Goal: Task Accomplishment & Management: Manage account settings

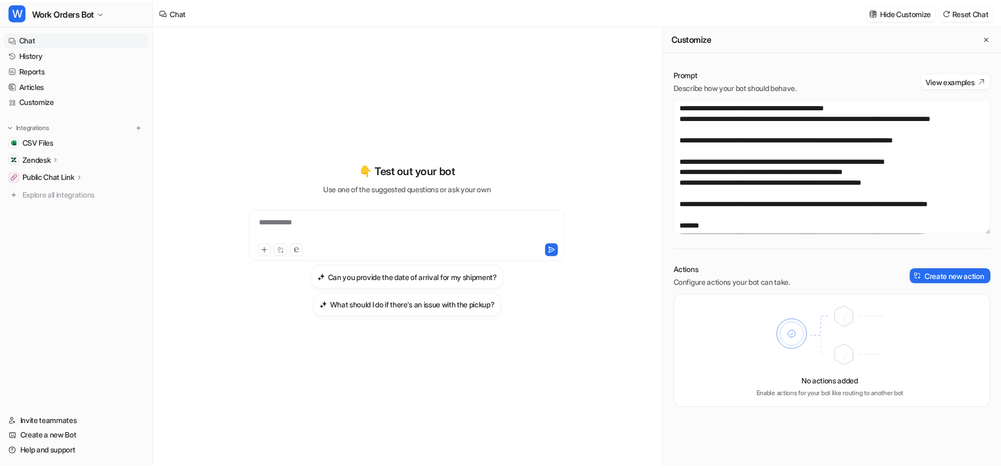
scroll to position [107, 0]
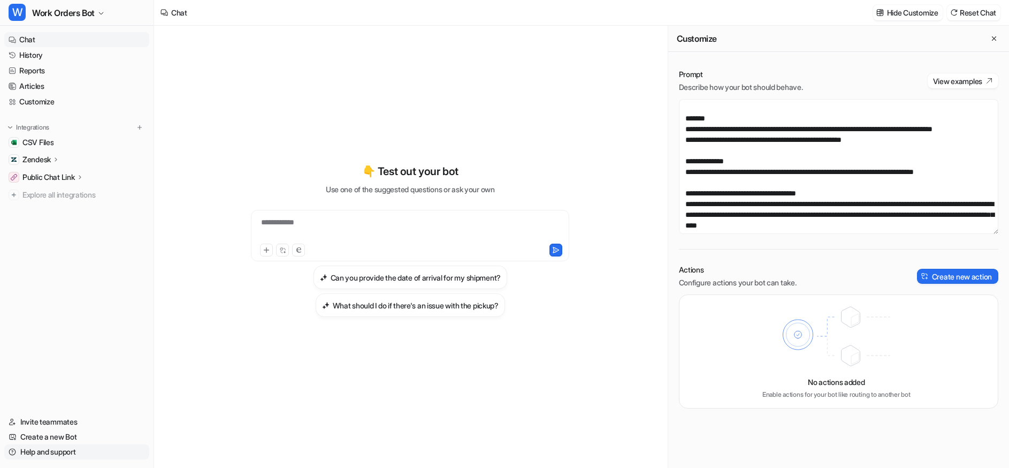
click at [43, 450] on link "Help and support" at bounding box center [76, 451] width 145 height 15
click at [48, 11] on span "Work Orders Bot" at bounding box center [63, 12] width 63 height 15
click at [47, 117] on link "Settings" at bounding box center [86, 117] width 148 height 18
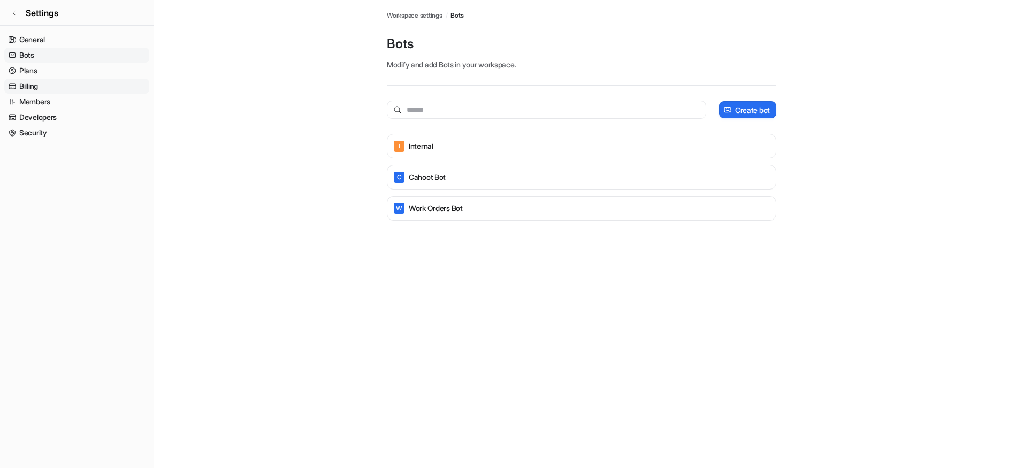
click at [30, 82] on link "Billing" at bounding box center [76, 86] width 145 height 15
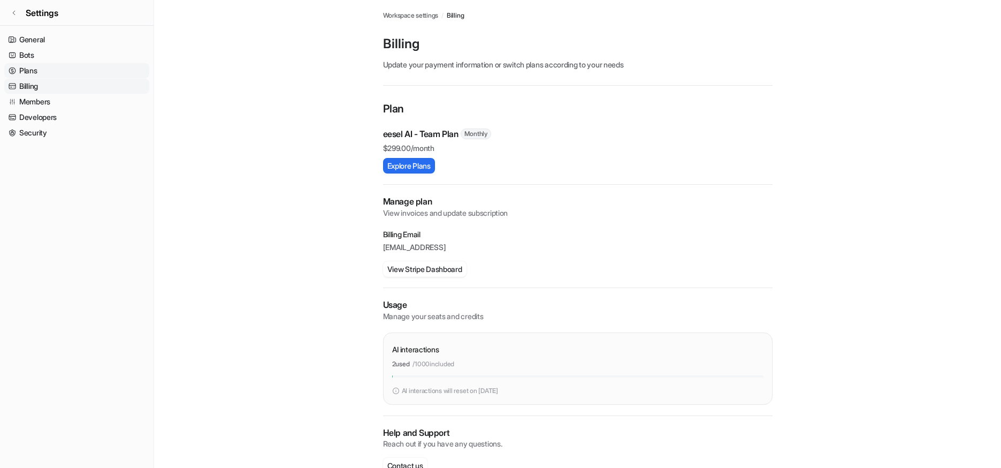
click at [32, 71] on link "Plans" at bounding box center [76, 70] width 145 height 15
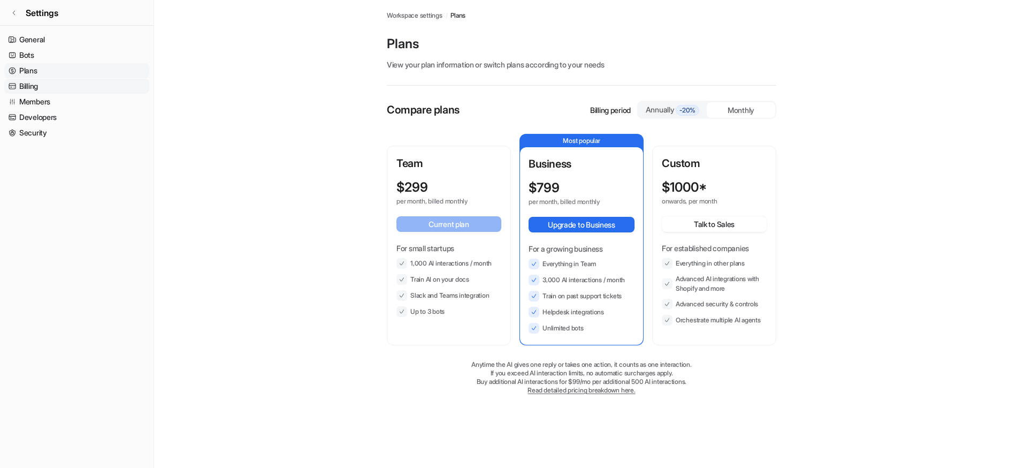
click at [32, 83] on link "Billing" at bounding box center [76, 86] width 145 height 15
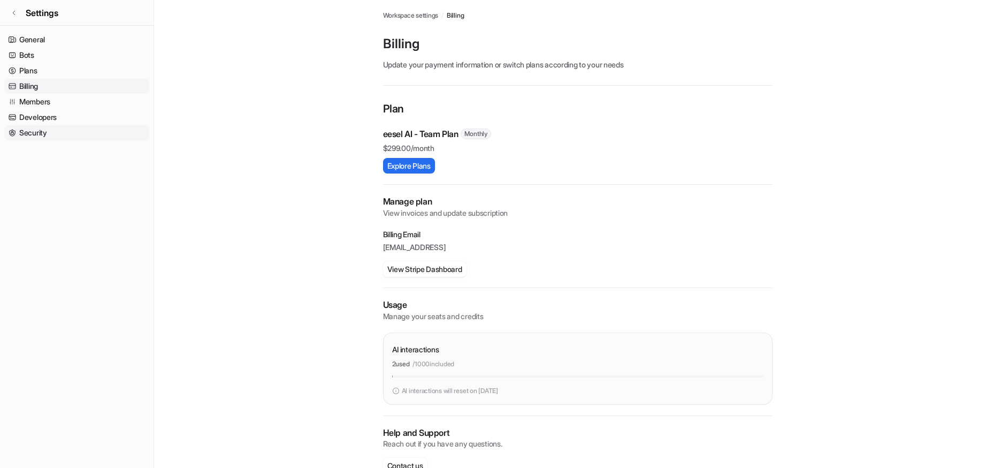
click at [27, 129] on link "Security" at bounding box center [76, 132] width 145 height 15
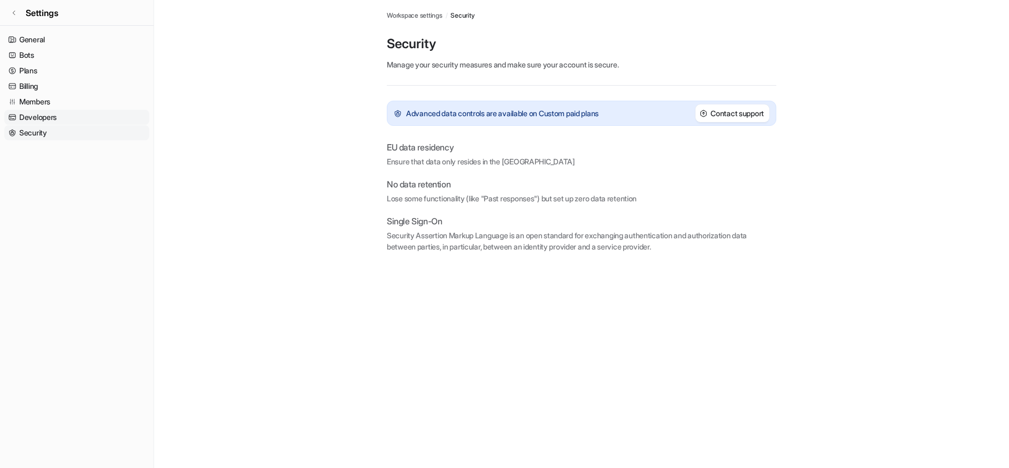
click at [32, 117] on link "Developers" at bounding box center [76, 117] width 145 height 15
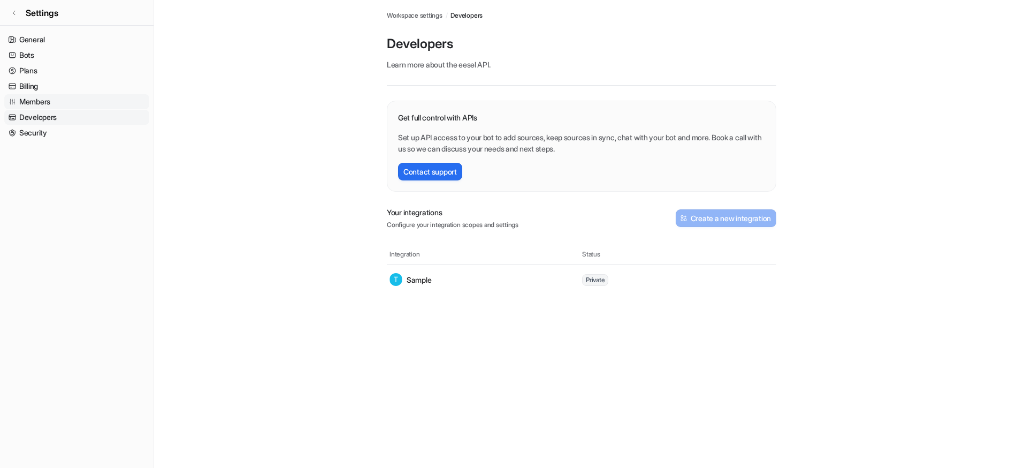
click at [36, 97] on link "Members" at bounding box center [76, 101] width 145 height 15
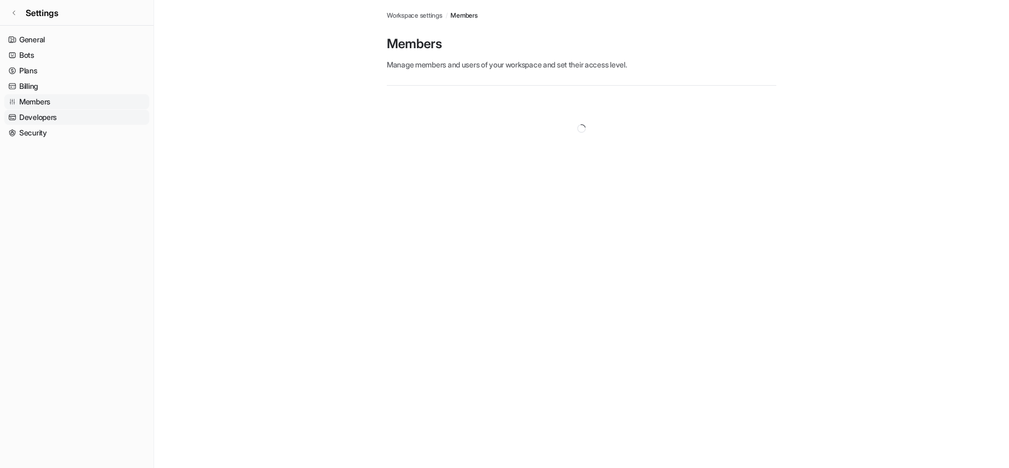
click at [37, 119] on link "Developers" at bounding box center [76, 117] width 145 height 15
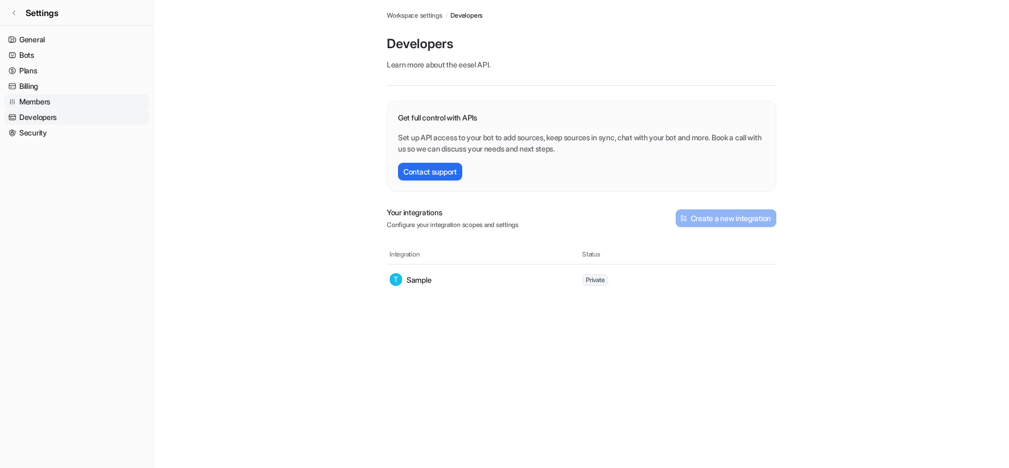
click at [37, 101] on link "Members" at bounding box center [76, 101] width 145 height 15
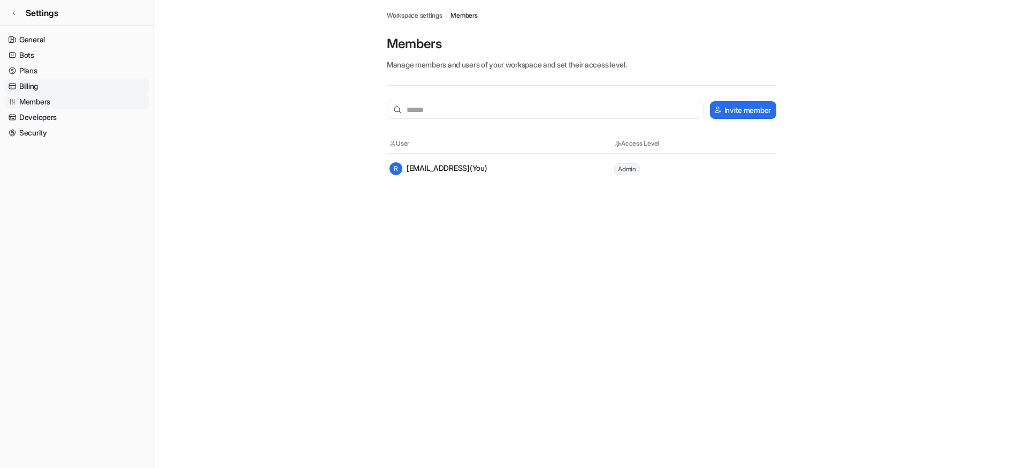
click at [37, 85] on link "Billing" at bounding box center [76, 86] width 145 height 15
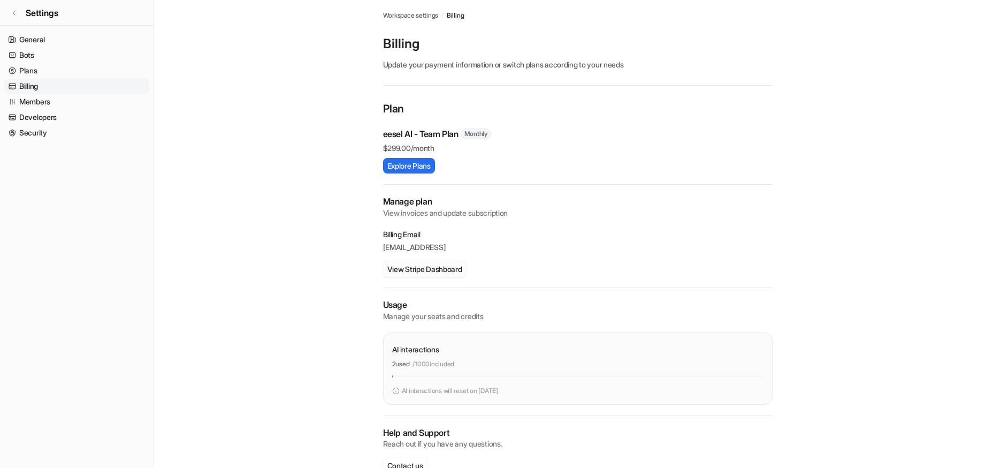
click at [421, 269] on button "View Stripe Dashboard" at bounding box center [424, 269] width 83 height 16
click at [22, 32] on nav "General Bots Plans Billing Members Developers Security" at bounding box center [77, 245] width 154 height 435
click at [21, 37] on link "General" at bounding box center [76, 39] width 145 height 15
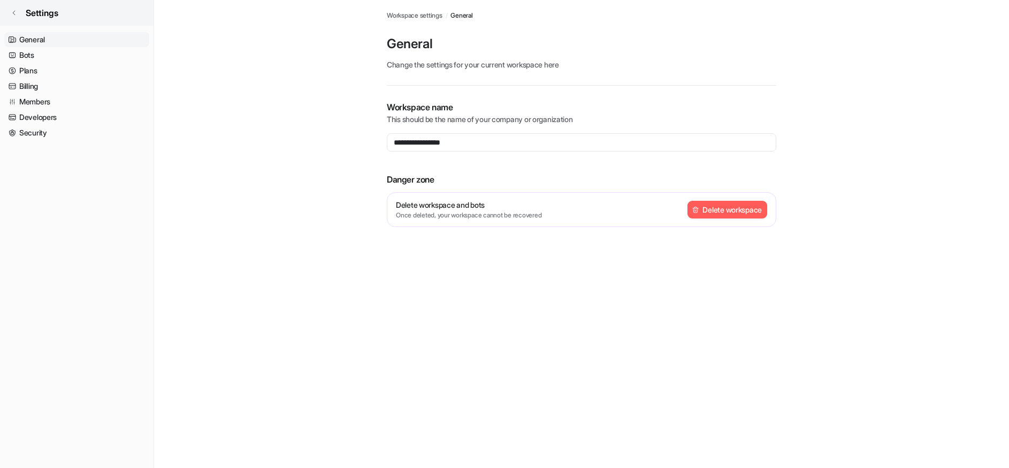
click at [15, 22] on link "Settings" at bounding box center [77, 13] width 154 height 26
click at [15, 19] on link "Settings" at bounding box center [77, 13] width 154 height 26
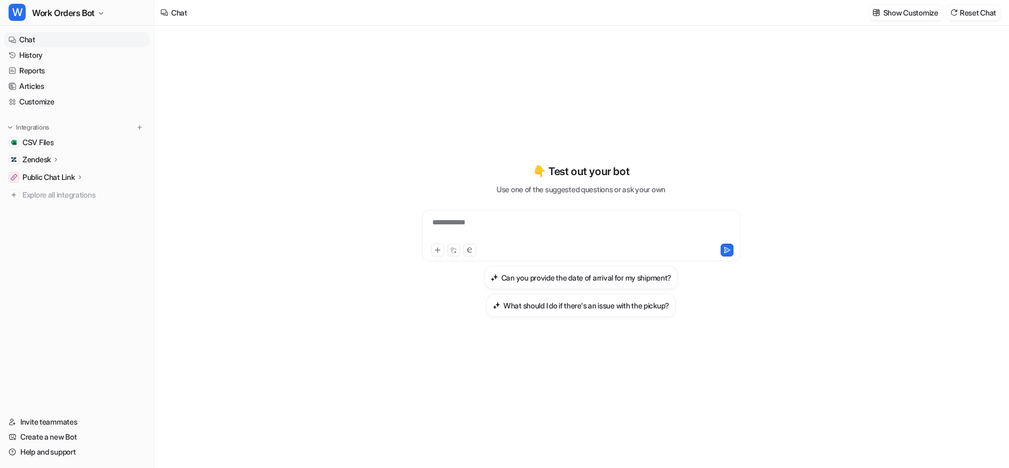
click at [438, 225] on div "**********" at bounding box center [581, 229] width 313 height 25
click at [445, 159] on div "**********" at bounding box center [581, 239] width 394 height 327
click at [540, 120] on div "**********" at bounding box center [581, 239] width 394 height 327
click at [48, 457] on link "Help and support" at bounding box center [76, 451] width 145 height 15
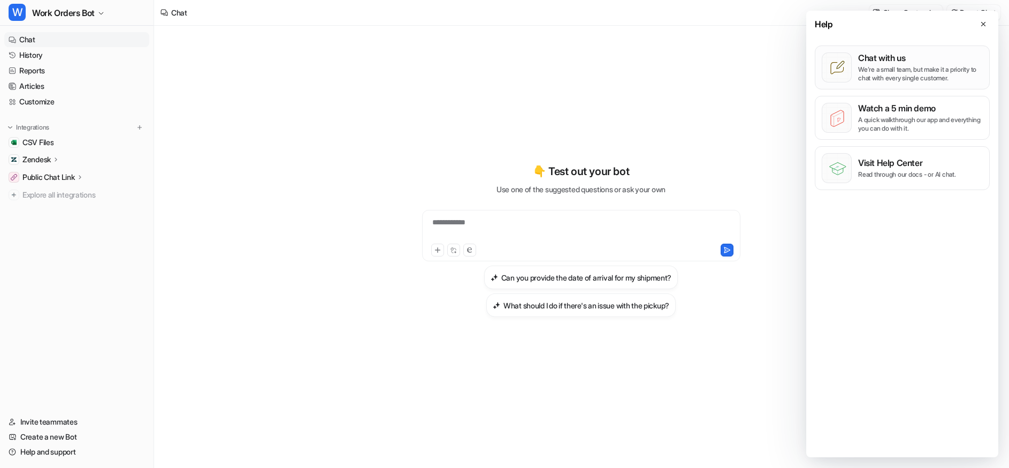
click at [909, 65] on p "We’re a small team, but make it a priority to chat with every single customer." at bounding box center [920, 73] width 125 height 17
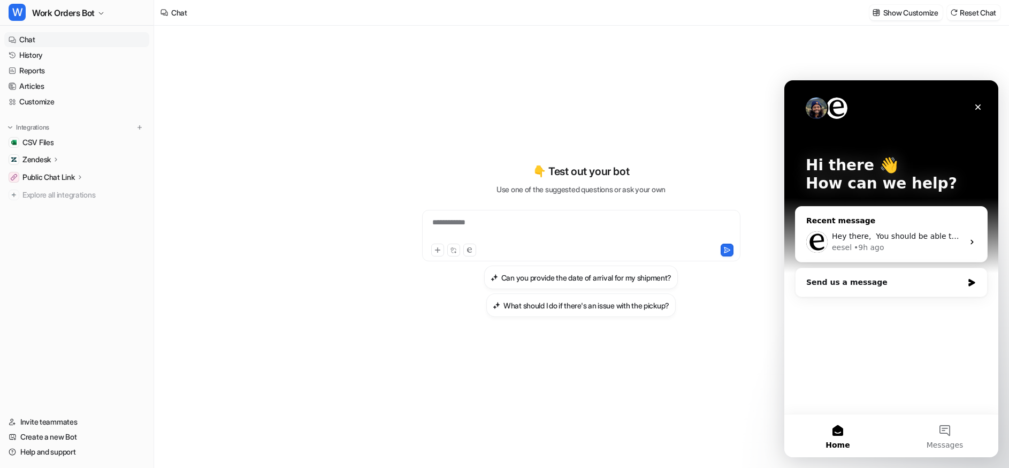
click at [873, 228] on div "Hey there, ​ You should be able to fix the issues by update your bot's system p…" at bounding box center [891, 242] width 192 height 40
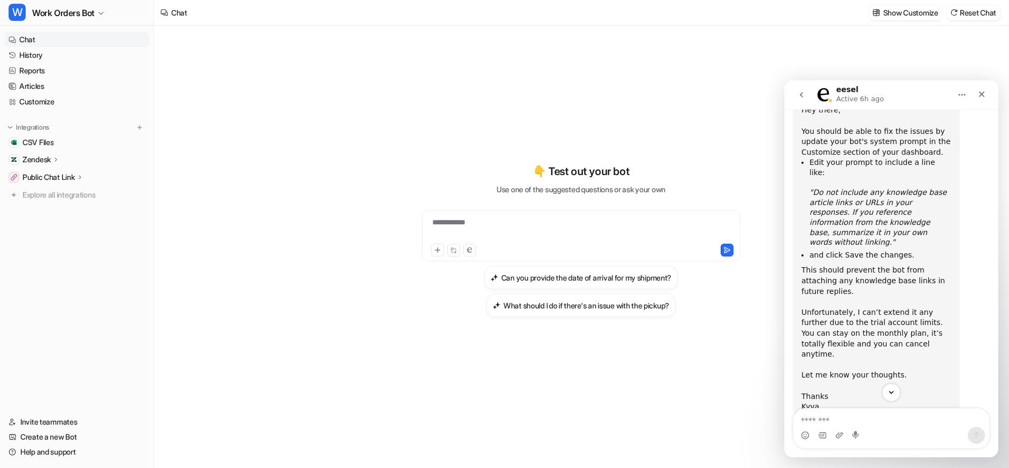
scroll to position [531, 0]
click at [855, 201] on icon ""Do not include any knowledge base article links or URLs in your responses. If …" at bounding box center [877, 215] width 137 height 58
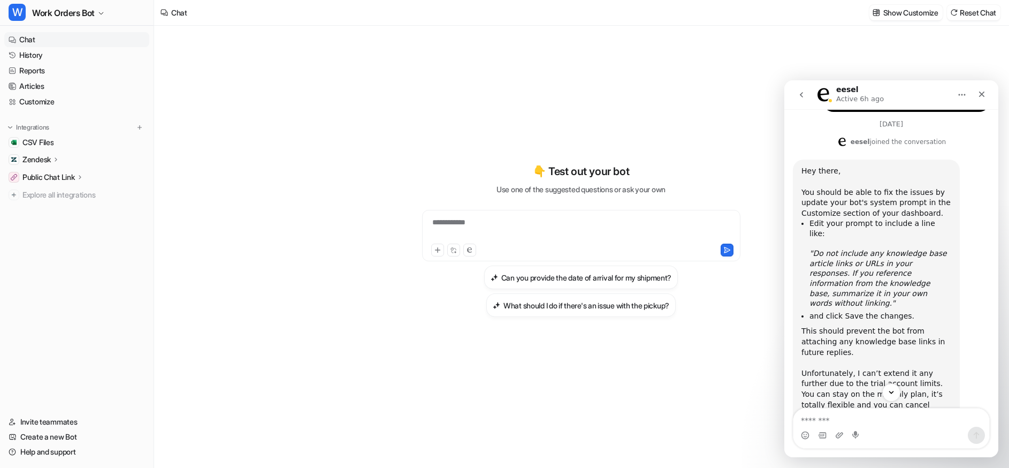
scroll to position [481, 0]
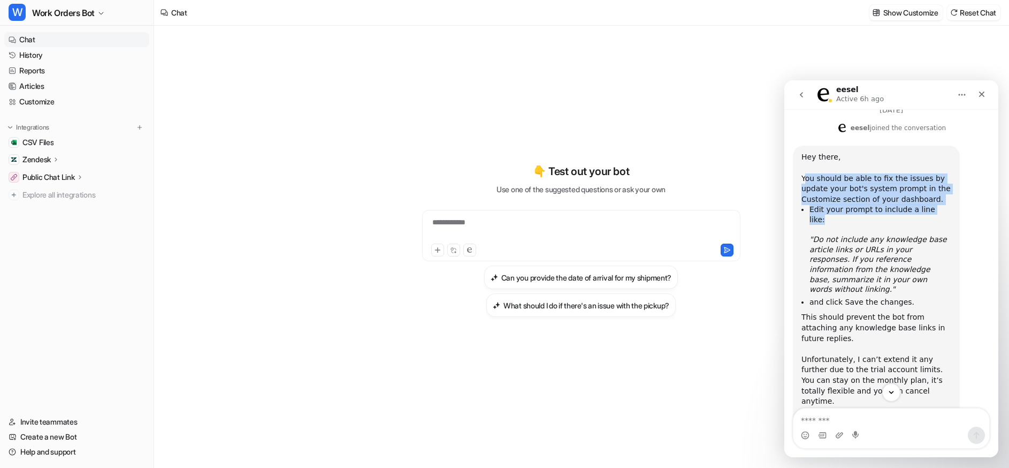
drag, startPoint x: 807, startPoint y: 192, endPoint x: 944, endPoint y: 218, distance: 140.0
click at [944, 218] on div "Hey there, ​ You should be able to fix the issues by update your bot's system p…" at bounding box center [876, 305] width 150 height 307
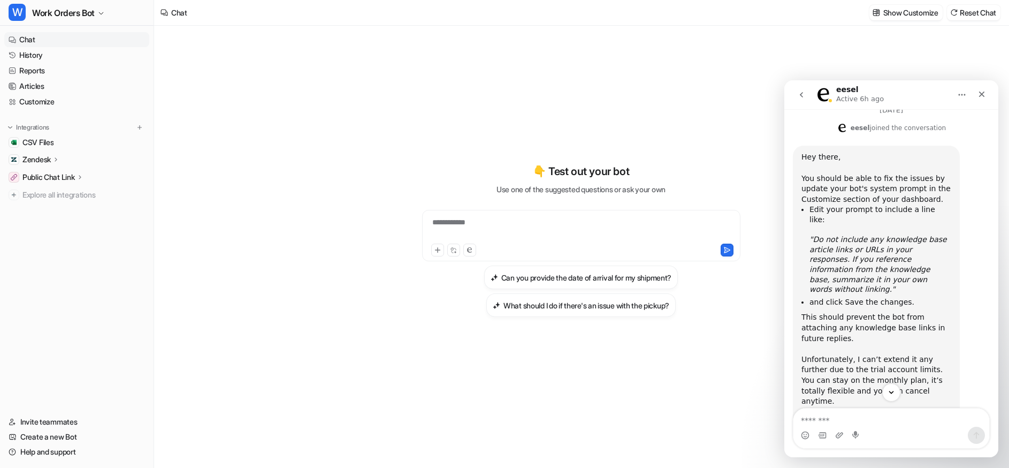
click at [932, 225] on li "Edit your prompt to include a line like: ​ ​ "Do not include any knowledge base…" at bounding box center [880, 248] width 142 height 89
drag, startPoint x: 810, startPoint y: 242, endPoint x: 925, endPoint y: 240, distance: 115.6
click at [925, 240] on icon ""Do not include any knowledge base article links or URLs in your responses. If …" at bounding box center [877, 264] width 137 height 58
click at [902, 247] on icon ""Do not include any knowledge base article links or URLs in your responses. If …" at bounding box center [877, 264] width 137 height 58
drag, startPoint x: 828, startPoint y: 251, endPoint x: 909, endPoint y: 249, distance: 81.9
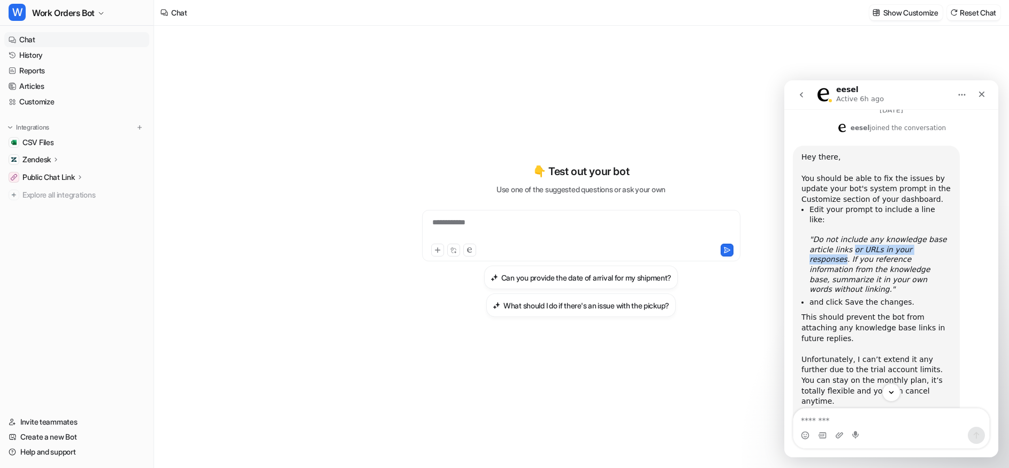
click at [909, 249] on icon ""Do not include any knowledge base article links or URLs in your responses. If …" at bounding box center [877, 264] width 137 height 58
click at [898, 220] on li "Edit your prompt to include a line like: ​ ​ "Do not include any knowledge base…" at bounding box center [880, 248] width 142 height 89
click at [838, 297] on li "and click Save the changes." at bounding box center [880, 302] width 142 height 10
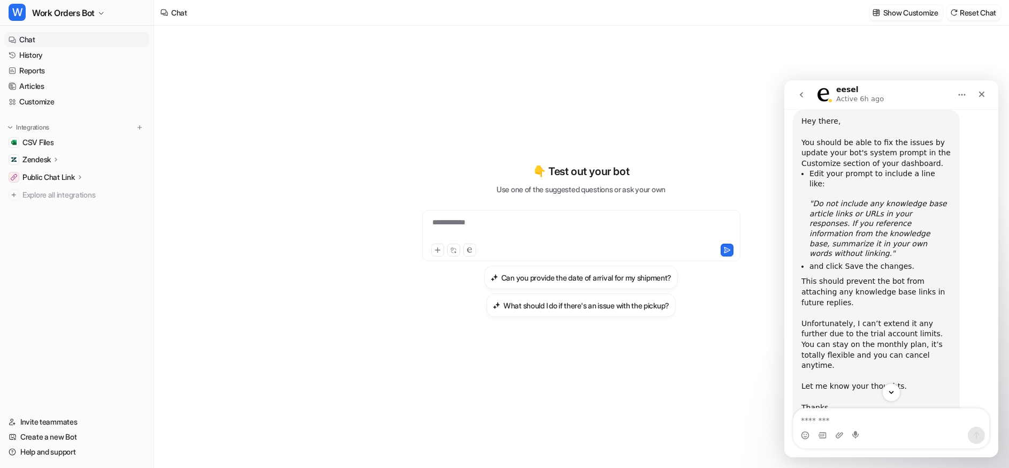
scroll to position [531, 0]
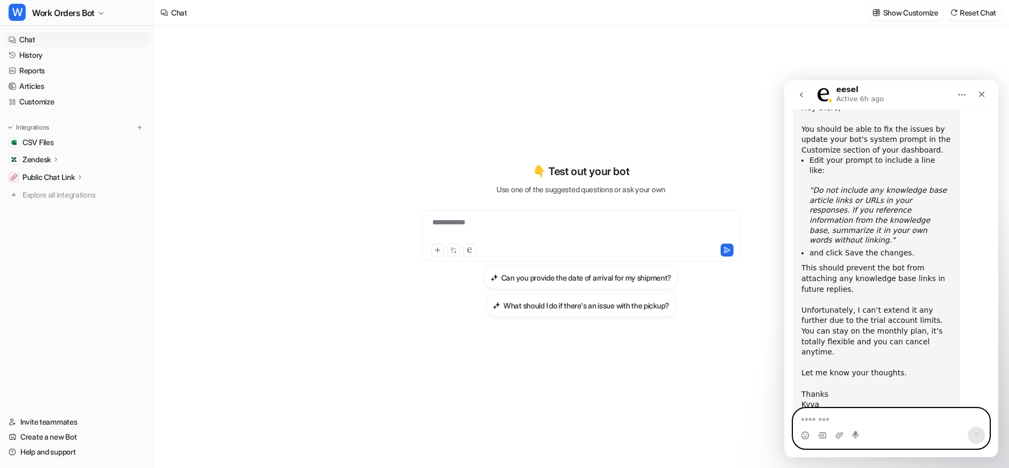
click at [841, 418] on textarea "Message…" at bounding box center [891, 417] width 196 height 18
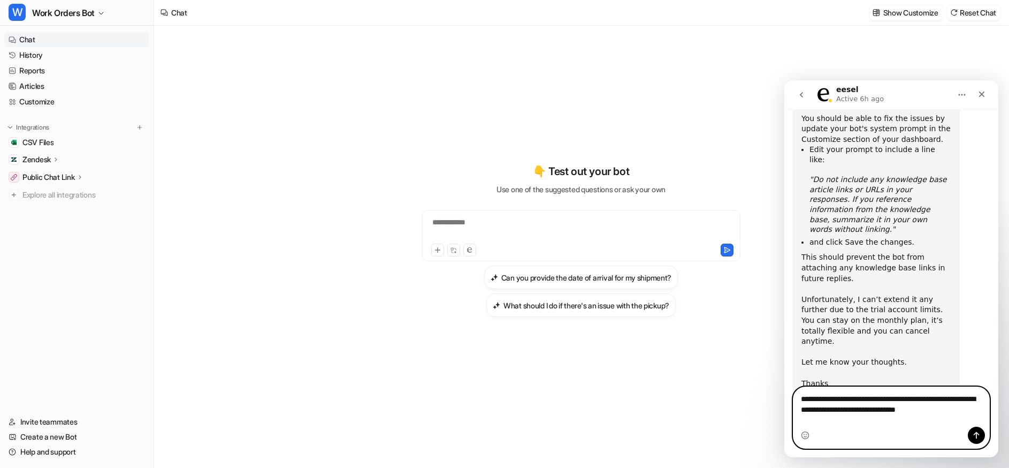
click at [962, 416] on textarea "**********" at bounding box center [891, 401] width 196 height 29
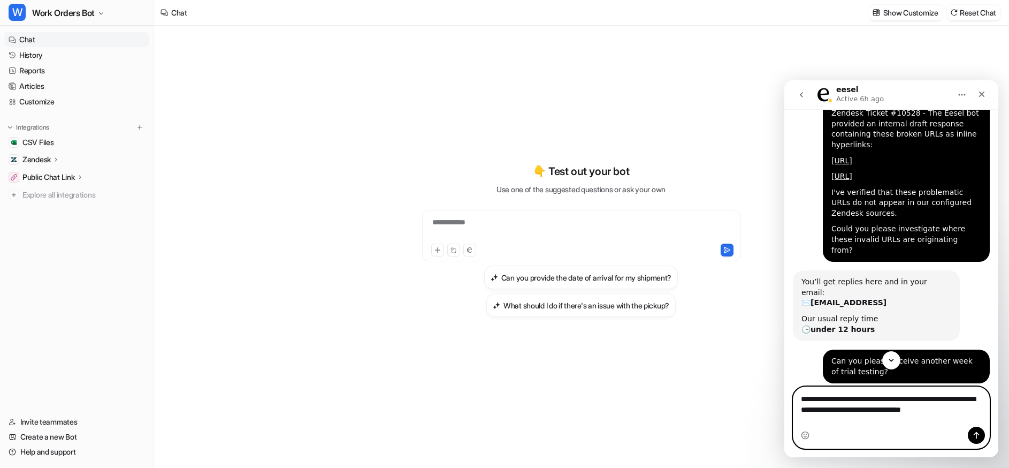
scroll to position [188, 0]
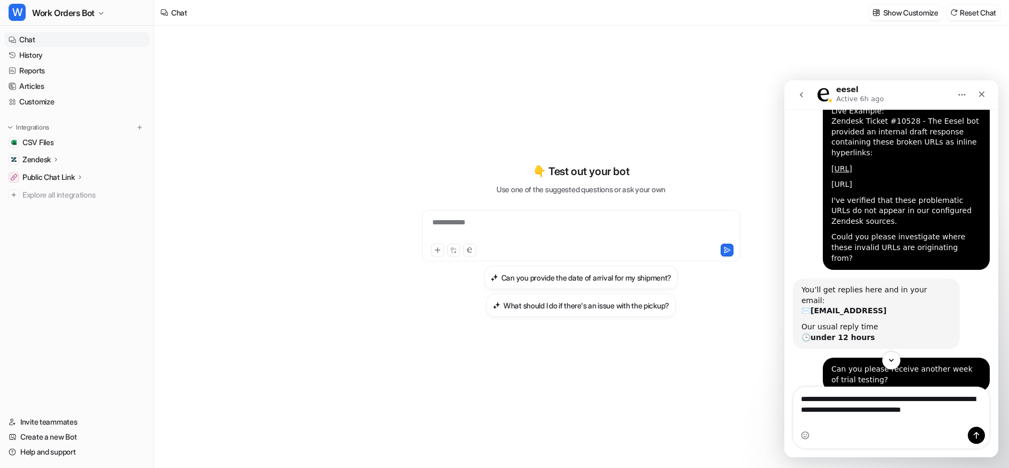
drag, startPoint x: 873, startPoint y: 215, endPoint x: 862, endPoint y: 203, distance: 16.3
click at [862, 190] on div "[URL]" at bounding box center [906, 184] width 150 height 11
copy link "0e9f0374-a18c-49dd-a1e5-b32fcfbaee7d"
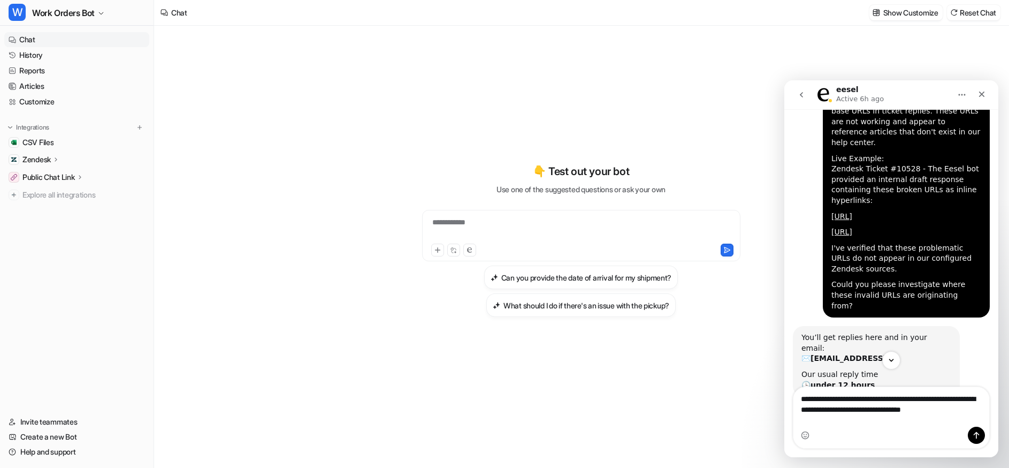
scroll to position [135, 0]
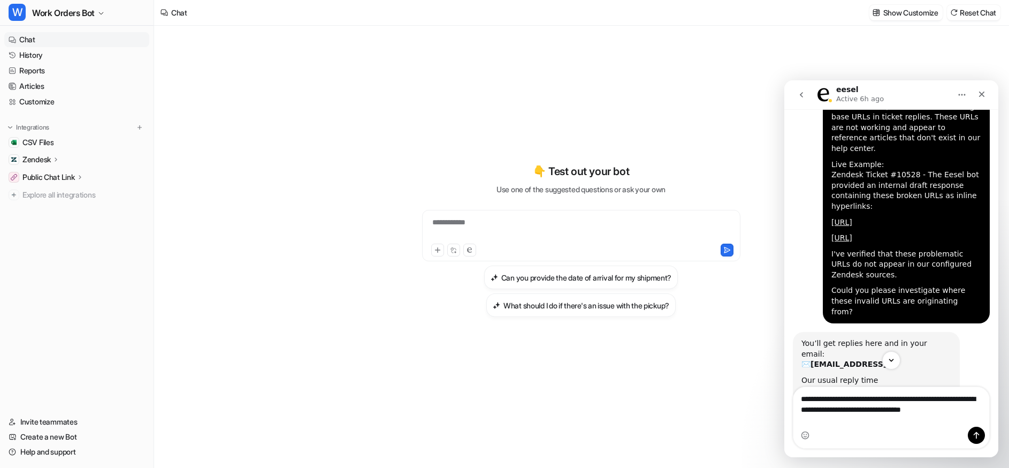
click at [896, 166] on div "Live Example: Zendesk Ticket #10528 - The Eesel bot provided an internal draft …" at bounding box center [906, 185] width 150 height 52
copy div "10528"
click at [831, 414] on textarea "**********" at bounding box center [891, 412] width 196 height 50
click at [932, 387] on textarea "**********" at bounding box center [891, 412] width 196 height 50
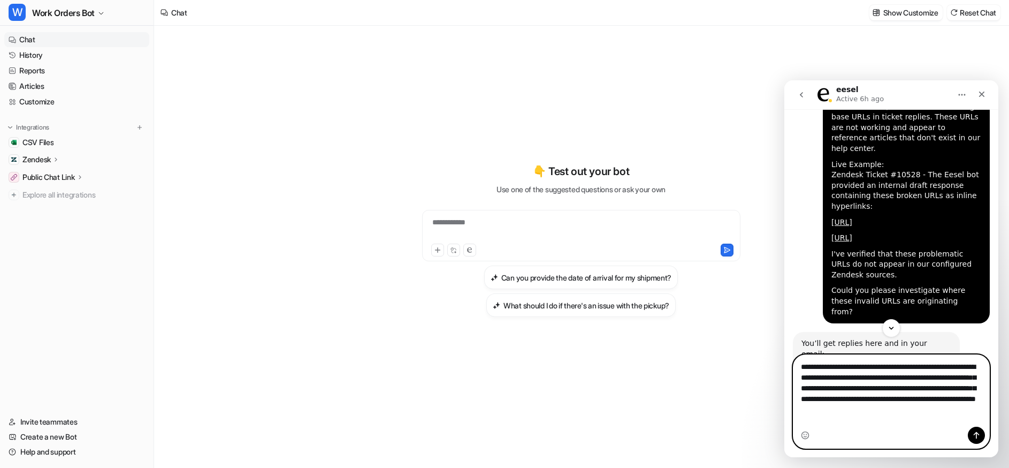
type textarea "**********"
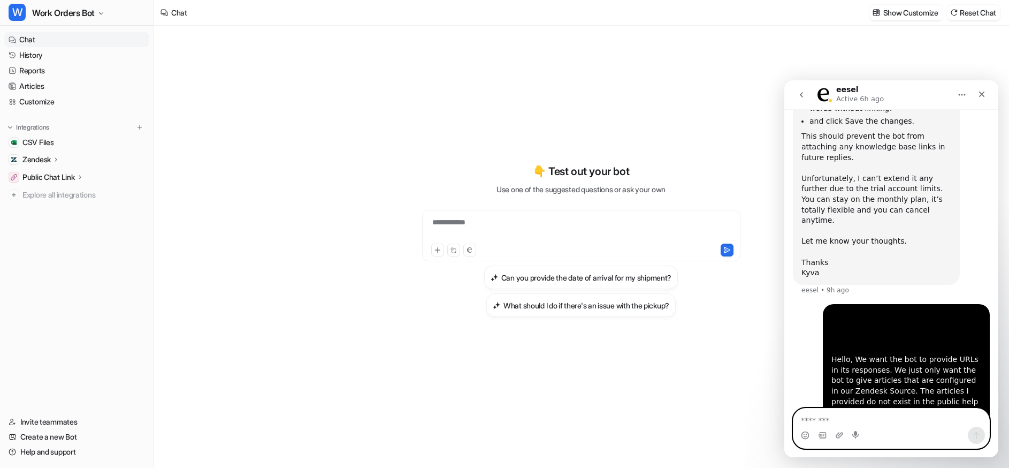
scroll to position [664, 0]
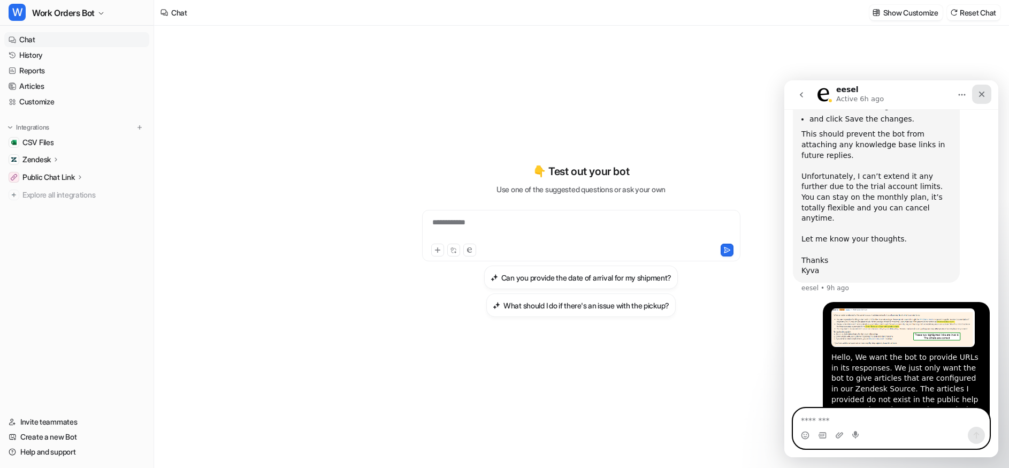
click at [985, 93] on icon "Close" at bounding box center [981, 94] width 9 height 9
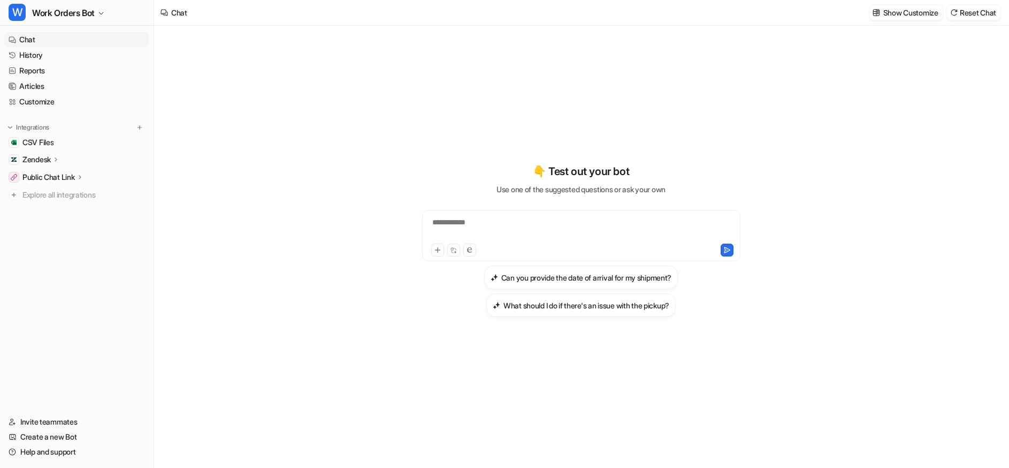
click at [487, 117] on div "**********" at bounding box center [581, 239] width 394 height 327
click at [366, 81] on div "**********" at bounding box center [581, 247] width 854 height 442
click at [57, 13] on span "Work Orders Bot" at bounding box center [63, 12] width 63 height 15
click at [253, 76] on div "**********" at bounding box center [504, 234] width 1009 height 468
click at [62, 17] on span "Work Orders Bot" at bounding box center [63, 12] width 63 height 15
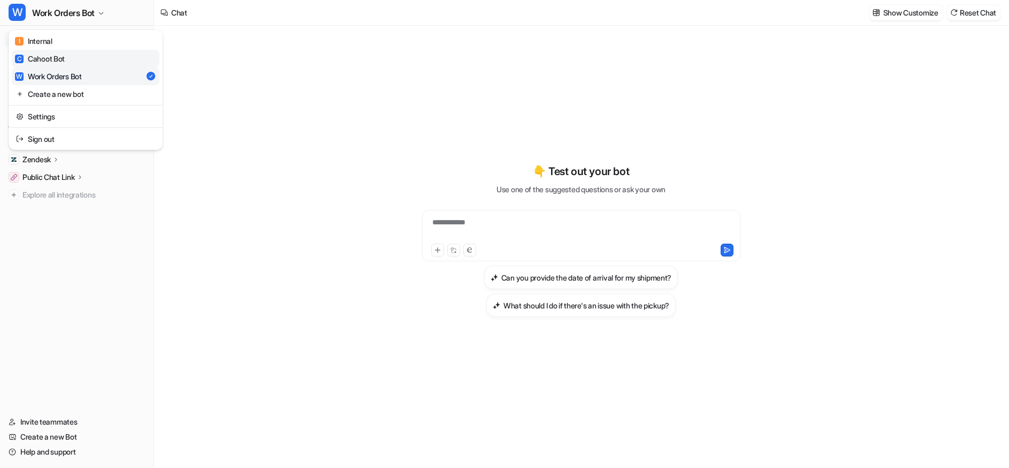
click at [63, 56] on div "C Cahoot Bot" at bounding box center [40, 58] width 50 height 11
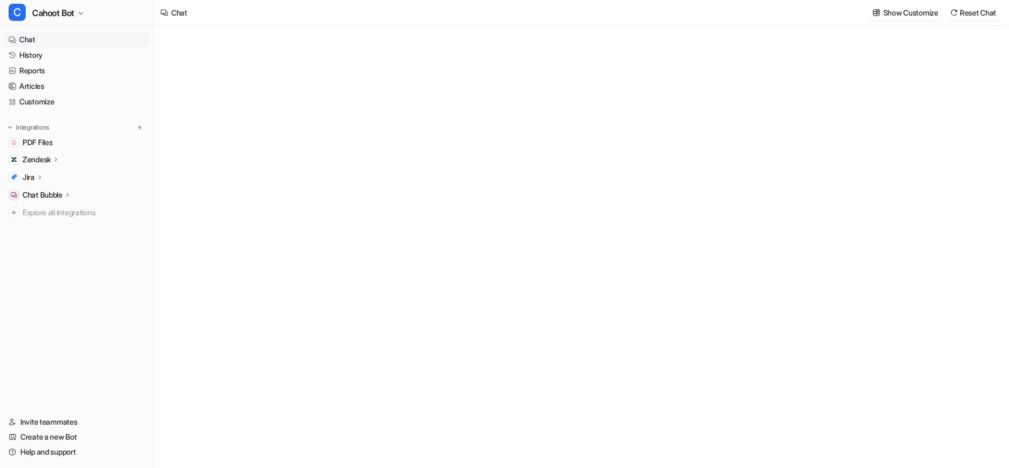
click at [893, 13] on p "Show Customize" at bounding box center [910, 12] width 55 height 11
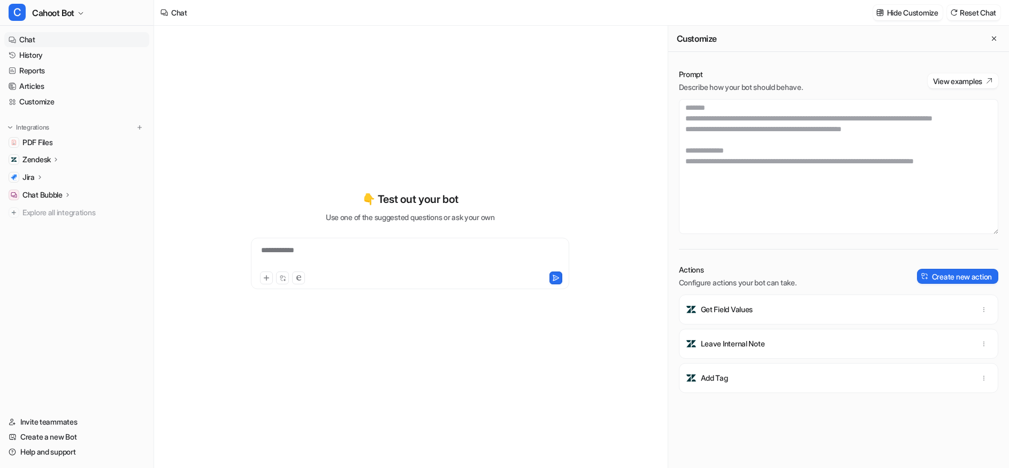
click at [730, 347] on p "Leave Internal Note" at bounding box center [733, 343] width 64 height 11
click at [714, 289] on div "Actions Configure actions your bot can take. Create new action Get Field Values…" at bounding box center [838, 365] width 319 height 203
drag, startPoint x: 701, startPoint y: 285, endPoint x: 771, endPoint y: 287, distance: 70.6
click at [771, 287] on p "Configure actions your bot can take." at bounding box center [738, 282] width 118 height 11
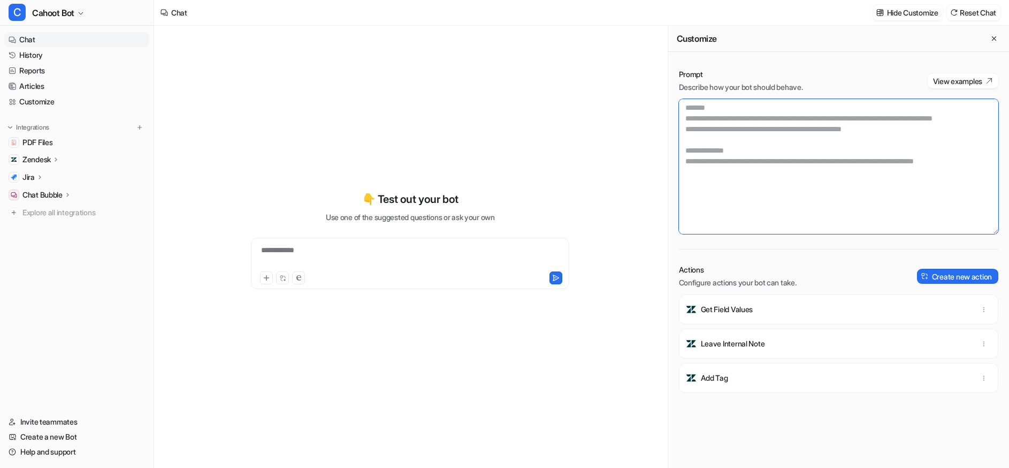
click at [798, 178] on textarea at bounding box center [838, 166] width 319 height 135
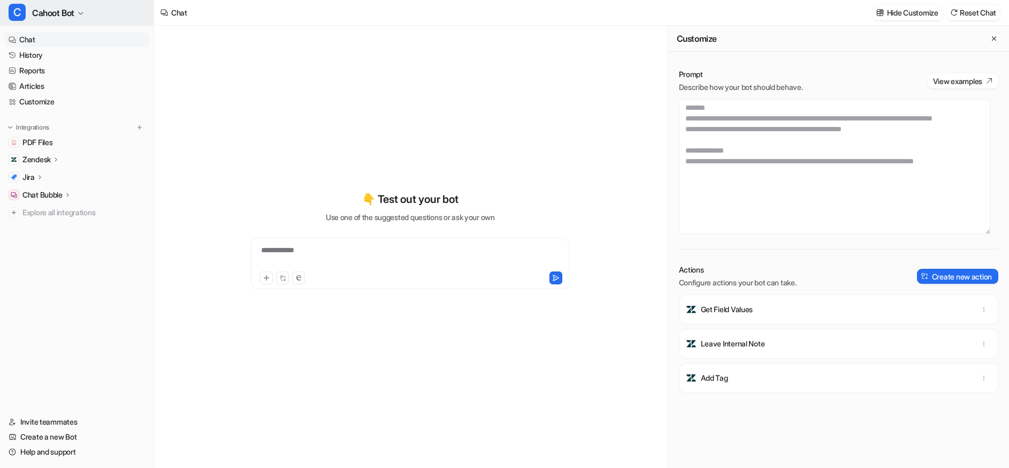
click at [51, 17] on span "Cahoot Bot" at bounding box center [53, 12] width 42 height 15
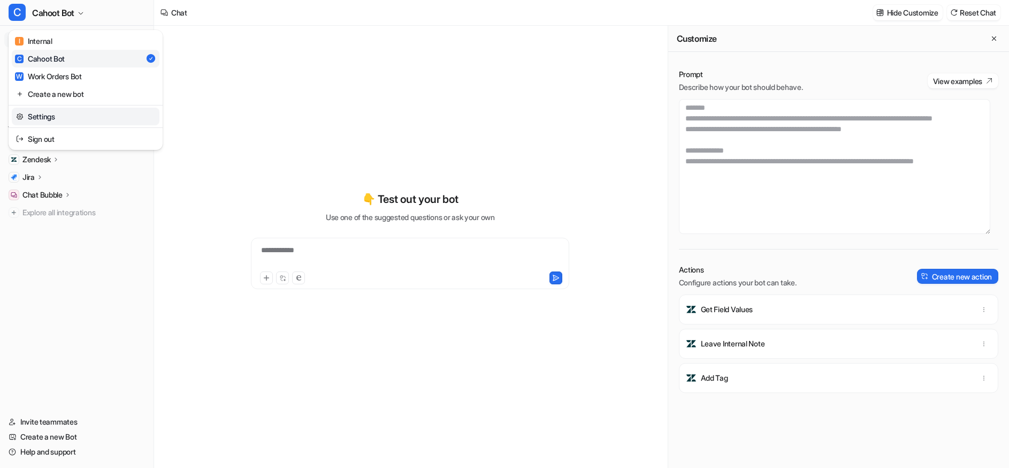
click at [43, 118] on link "Settings" at bounding box center [86, 117] width 148 height 18
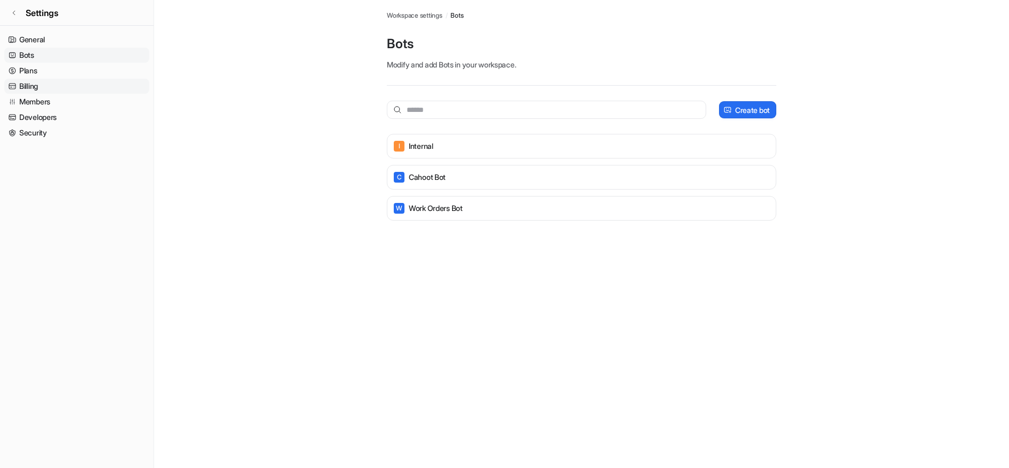
click at [27, 82] on link "Billing" at bounding box center [76, 86] width 145 height 15
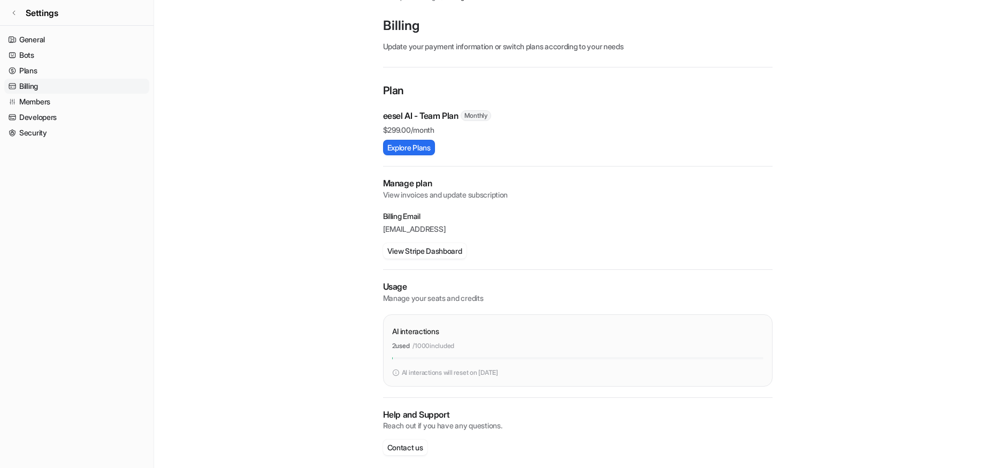
scroll to position [27, 0]
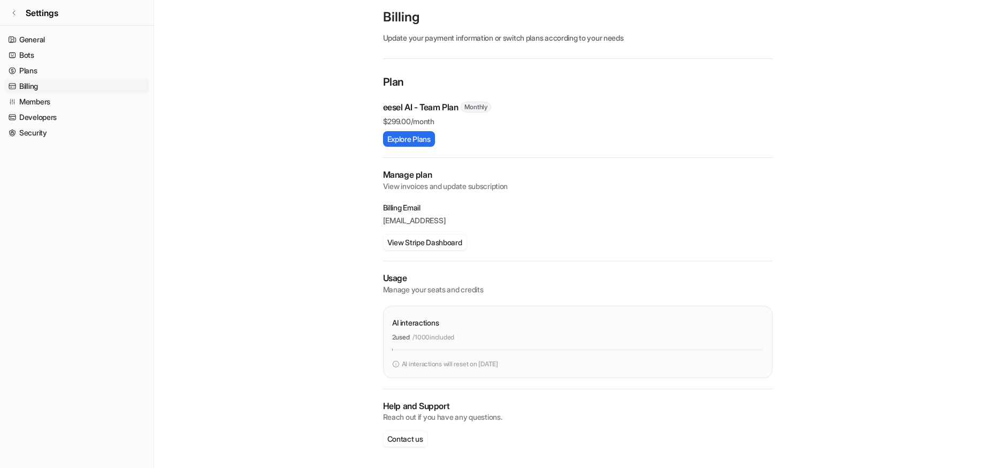
drag, startPoint x: 392, startPoint y: 335, endPoint x: 475, endPoint y: 338, distance: 83.0
click at [475, 338] on div "2 used / 1000 included" at bounding box center [577, 337] width 371 height 10
click at [479, 337] on div "2 used / 1000 included" at bounding box center [577, 337] width 371 height 10
click at [212, 258] on main "Workspace settings / Billing Billing Update your payment information or switch …" at bounding box center [577, 220] width 847 height 494
click at [656, 278] on p "Usage" at bounding box center [577, 278] width 389 height 12
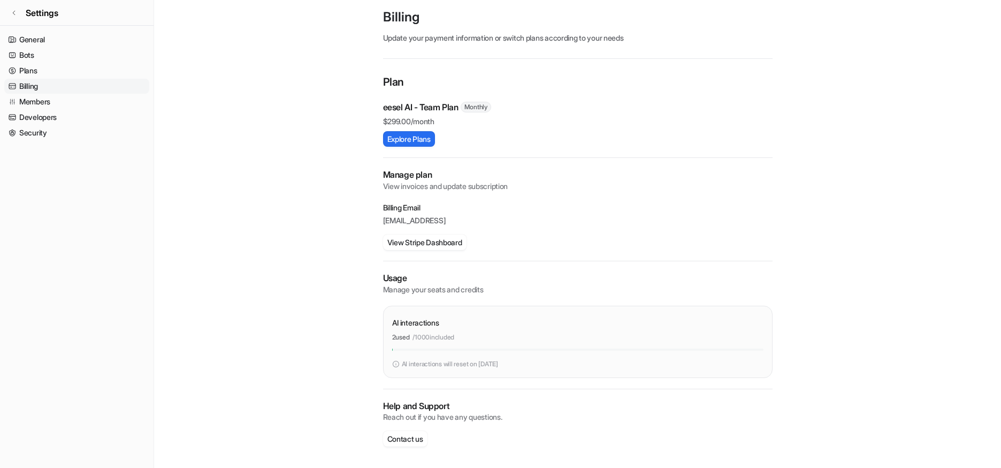
click at [312, 222] on main "Workspace settings / Billing Billing Update your payment information or switch …" at bounding box center [577, 220] width 847 height 494
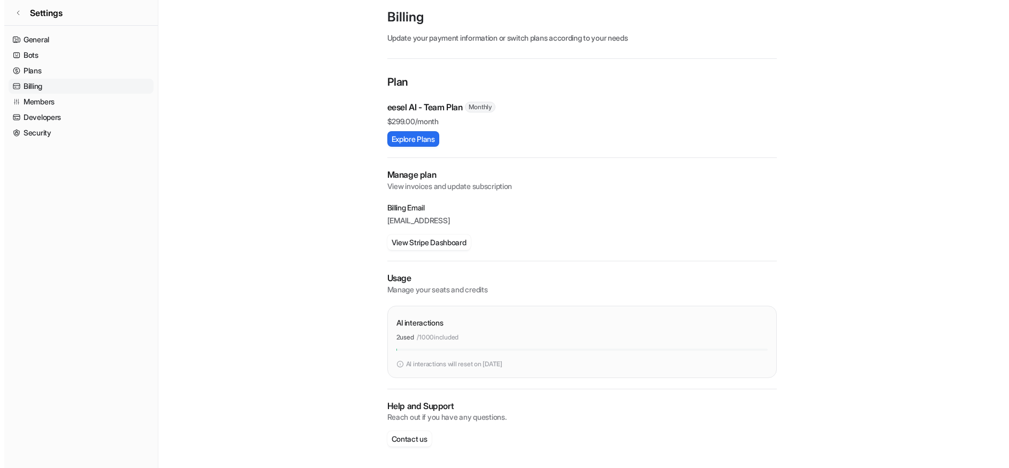
scroll to position [0, 0]
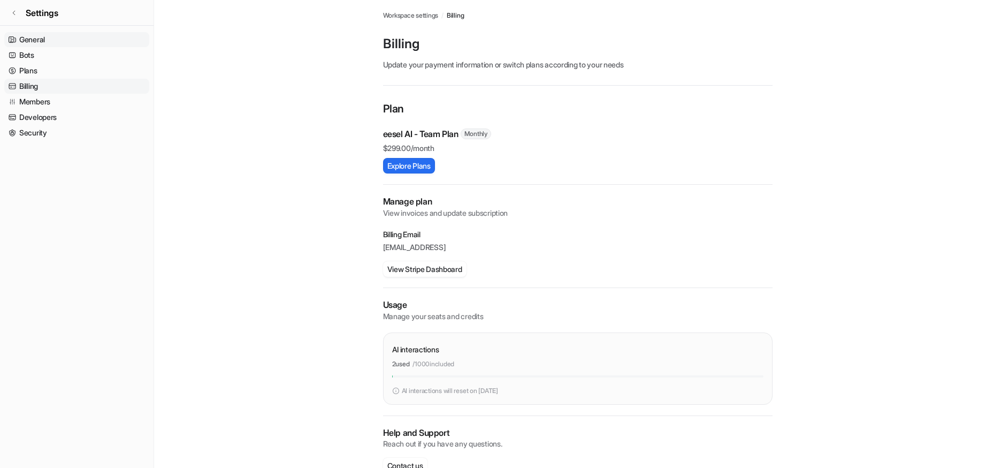
click at [31, 35] on link "General" at bounding box center [76, 39] width 145 height 15
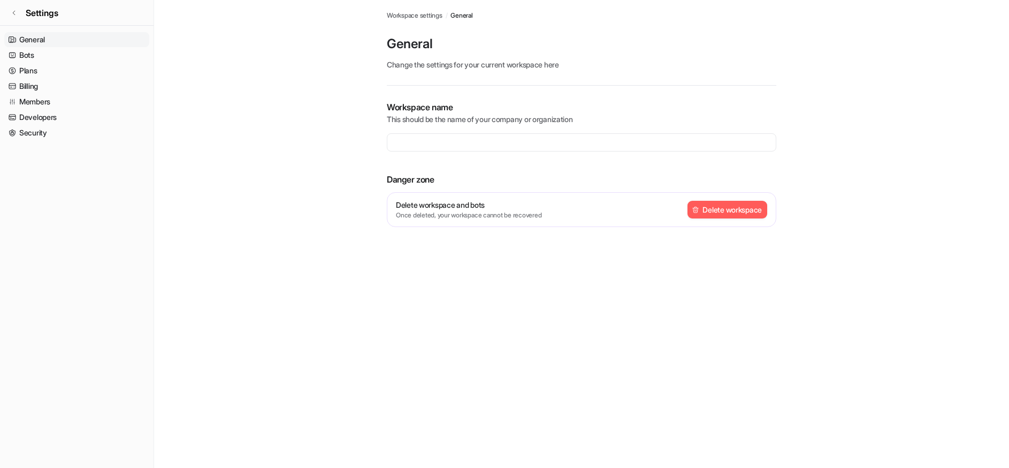
type input "**********"
click at [16, 56] on link "Bots" at bounding box center [76, 55] width 145 height 15
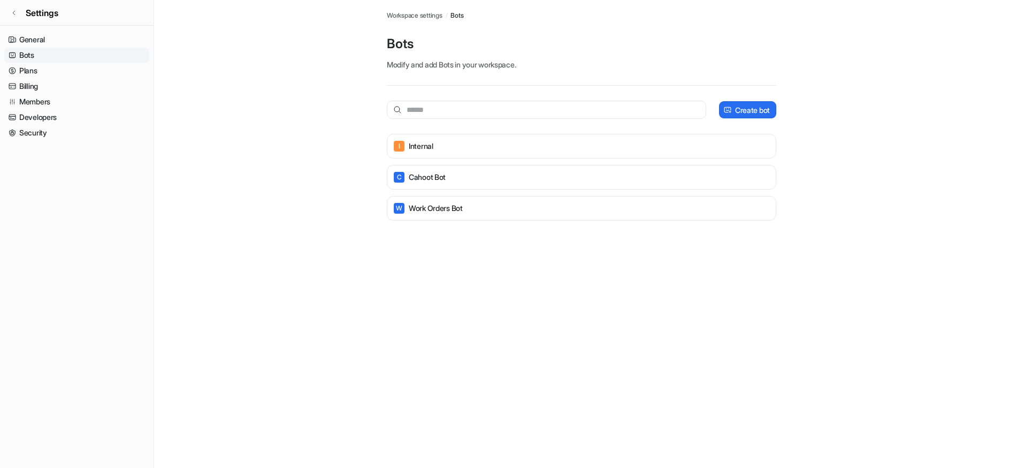
click at [235, 123] on main "Workspace settings / Bots Bots Modify and add Bots in your workspace. Create bo…" at bounding box center [581, 121] width 855 height 242
click at [181, 158] on main "Workspace settings / Bots Bots Modify and add Bots in your workspace. Create bo…" at bounding box center [581, 121] width 855 height 242
click at [28, 79] on link "Billing" at bounding box center [76, 86] width 145 height 15
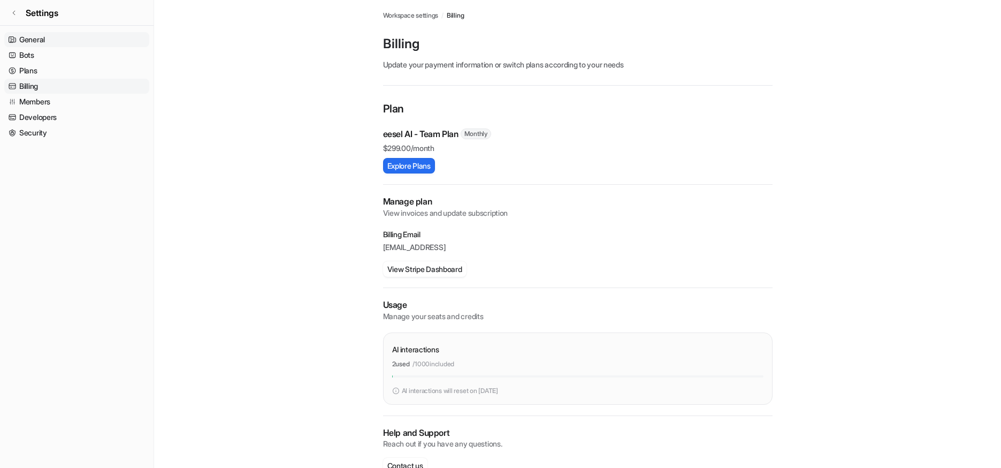
click at [18, 39] on link "General" at bounding box center [76, 39] width 145 height 15
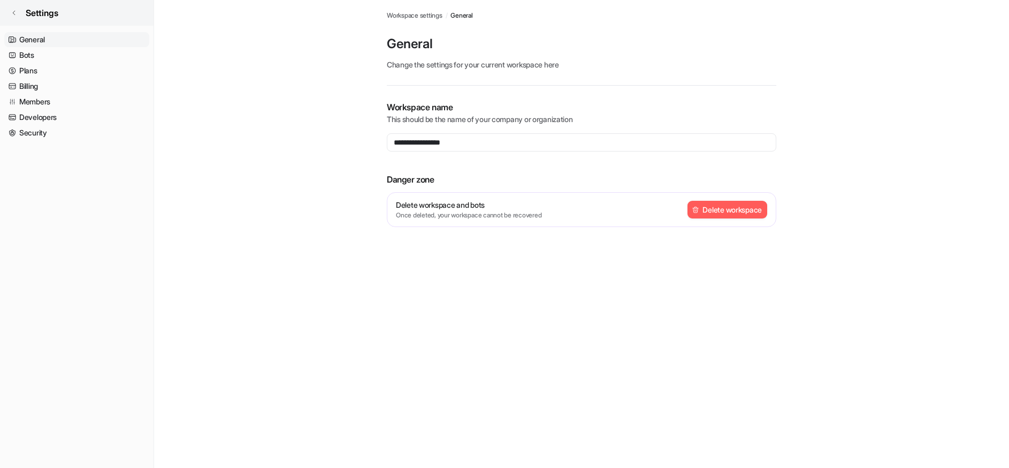
click at [13, 17] on link "Settings" at bounding box center [77, 13] width 154 height 26
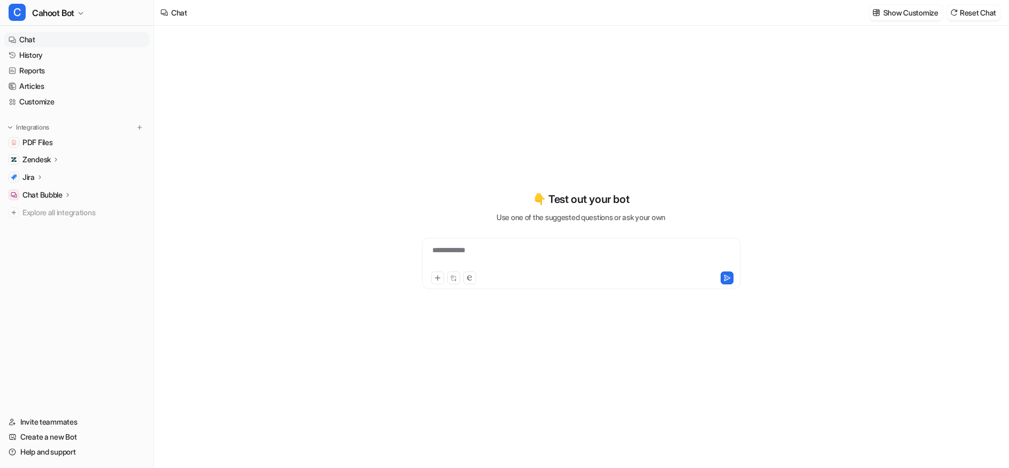
click at [854, 22] on div "Chat Show Customize Reset Chat" at bounding box center [581, 13] width 855 height 26
click at [487, 244] on div "**********" at bounding box center [581, 263] width 318 height 51
click at [462, 242] on div "**********" at bounding box center [581, 263] width 318 height 51
click at [446, 248] on div at bounding box center [581, 256] width 313 height 25
click at [427, 186] on div "👇 Test out your bot Use one of the suggested questions or ask your own" at bounding box center [581, 239] width 394 height 327
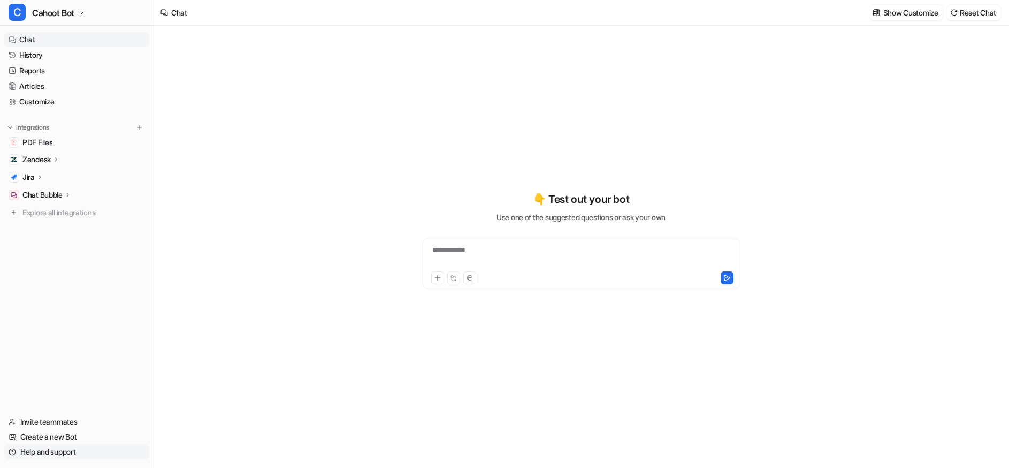
click at [15, 456] on link "Help and support" at bounding box center [76, 451] width 145 height 15
click at [627, 80] on div "**********" at bounding box center [581, 239] width 394 height 327
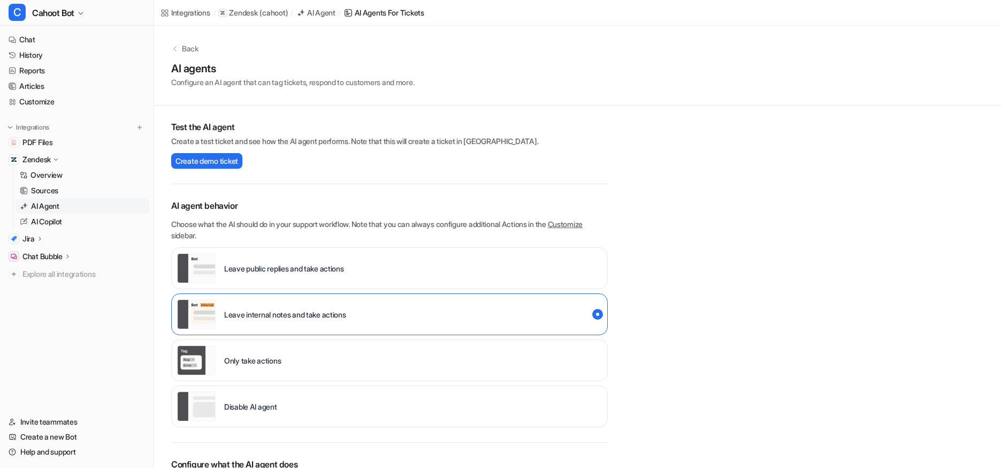
click at [800, 171] on div "**********" at bounding box center [577, 373] width 847 height 694
click at [279, 53] on div "Back" at bounding box center [577, 48] width 813 height 11
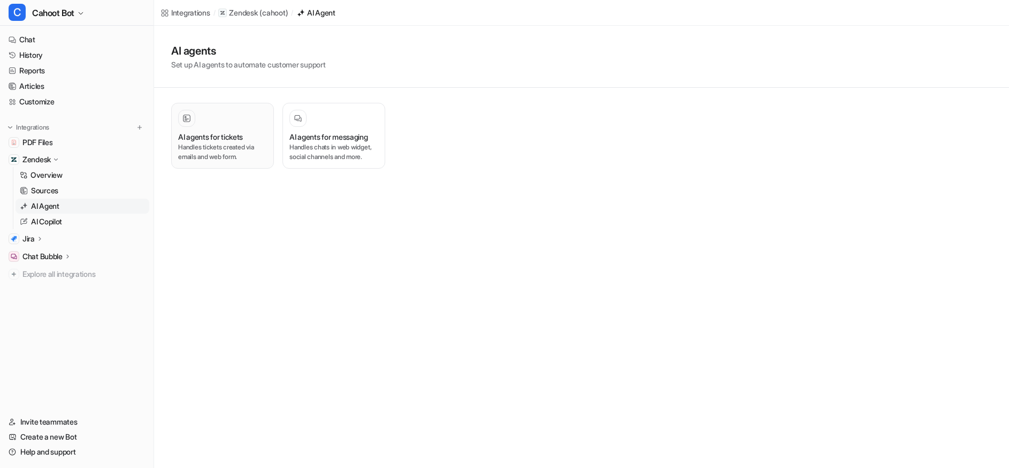
click at [247, 142] on p "Handles tickets created via emails and web form." at bounding box center [222, 151] width 89 height 19
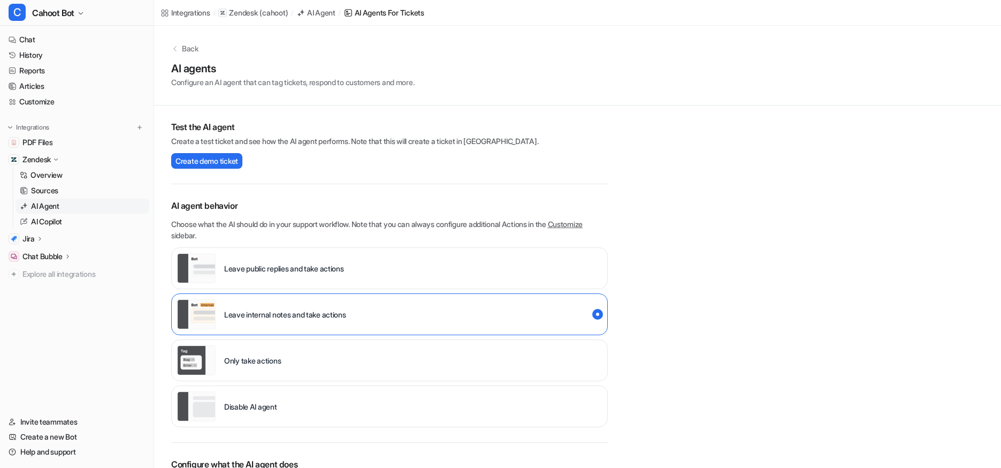
click at [369, 145] on p "Create a test ticket and see how the AI agent performs. Note that this will cre…" at bounding box center [389, 140] width 437 height 11
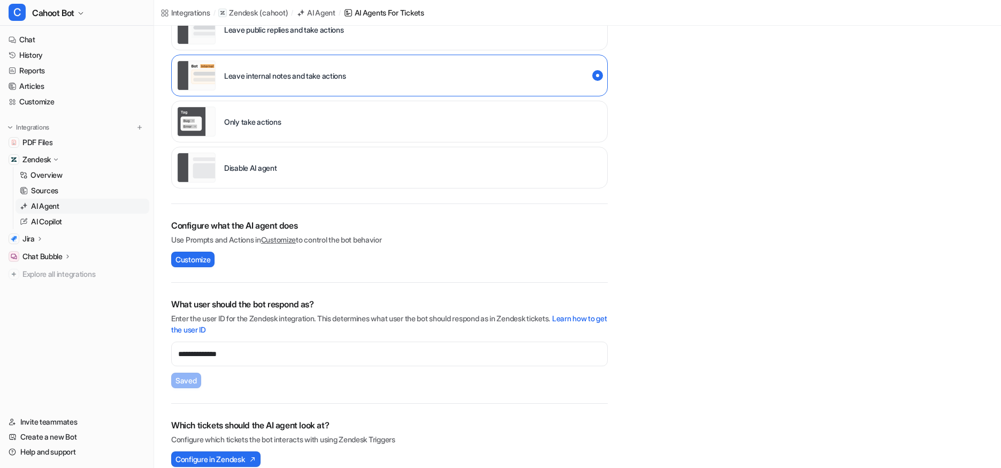
scroll to position [253, 0]
